Goal: Task Accomplishment & Management: Use online tool/utility

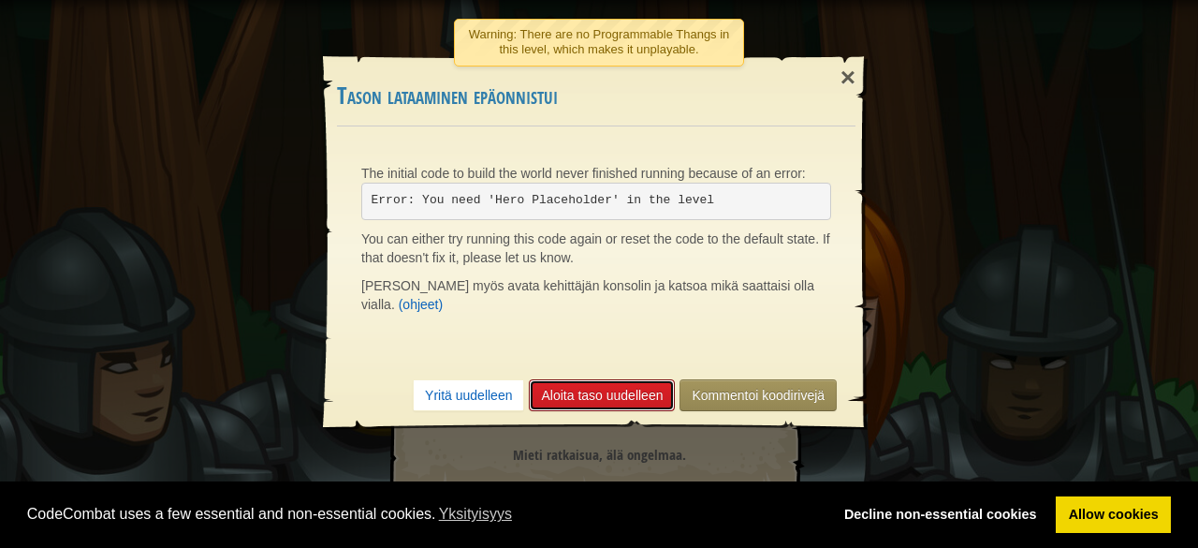
click at [576, 379] on link "Aloita taso uudelleen" at bounding box center [602, 395] width 146 height 32
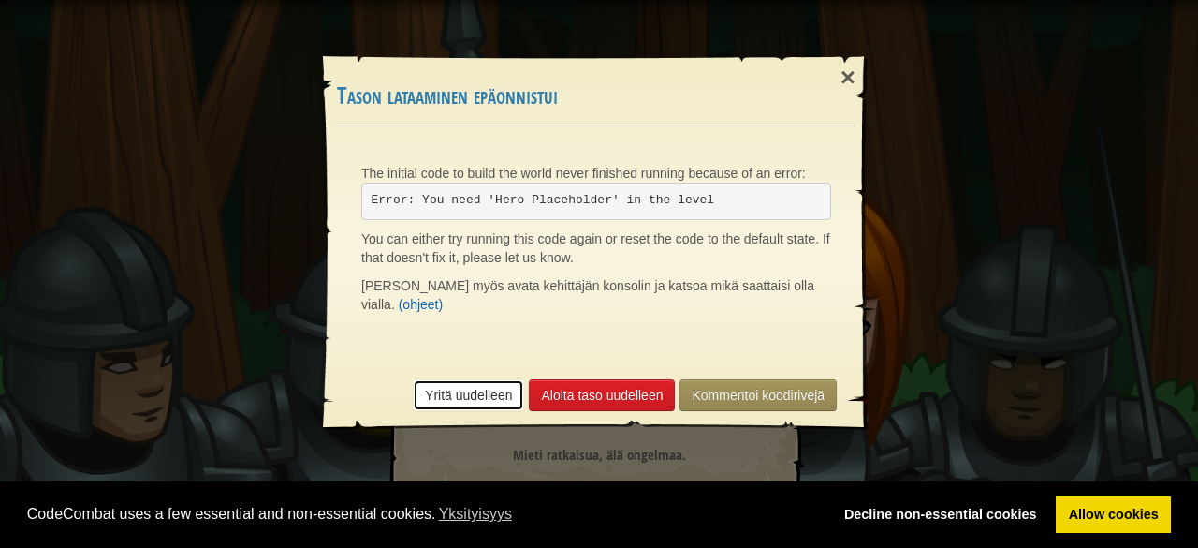
click at [505, 379] on link "Yritä uudelleen" at bounding box center [468, 395] width 111 height 32
click at [765, 379] on link "Kommentoi koodirivejä" at bounding box center [758, 395] width 157 height 32
click at [686, 183] on pre "Error: You need 'Hero Placeholder' in the level" at bounding box center [596, 201] width 470 height 37
click at [682, 198] on pre "Error: You need 'Hero Placeholder' in the level" at bounding box center [596, 201] width 470 height 37
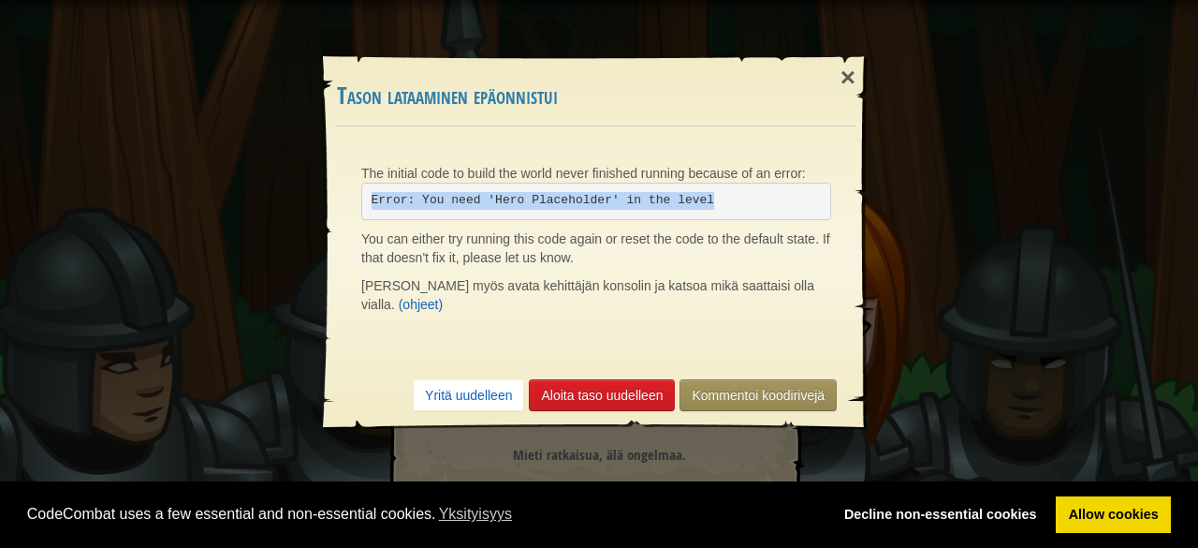
drag, startPoint x: 681, startPoint y: 199, endPoint x: 335, endPoint y: 196, distance: 346.4
click at [335, 196] on div "The initial code to build the world never finished running because of an error:…" at bounding box center [596, 243] width 545 height 234
click at [1093, 511] on link "Allow cookies" at bounding box center [1113, 514] width 115 height 37
